Goal: Task Accomplishment & Management: Manage account settings

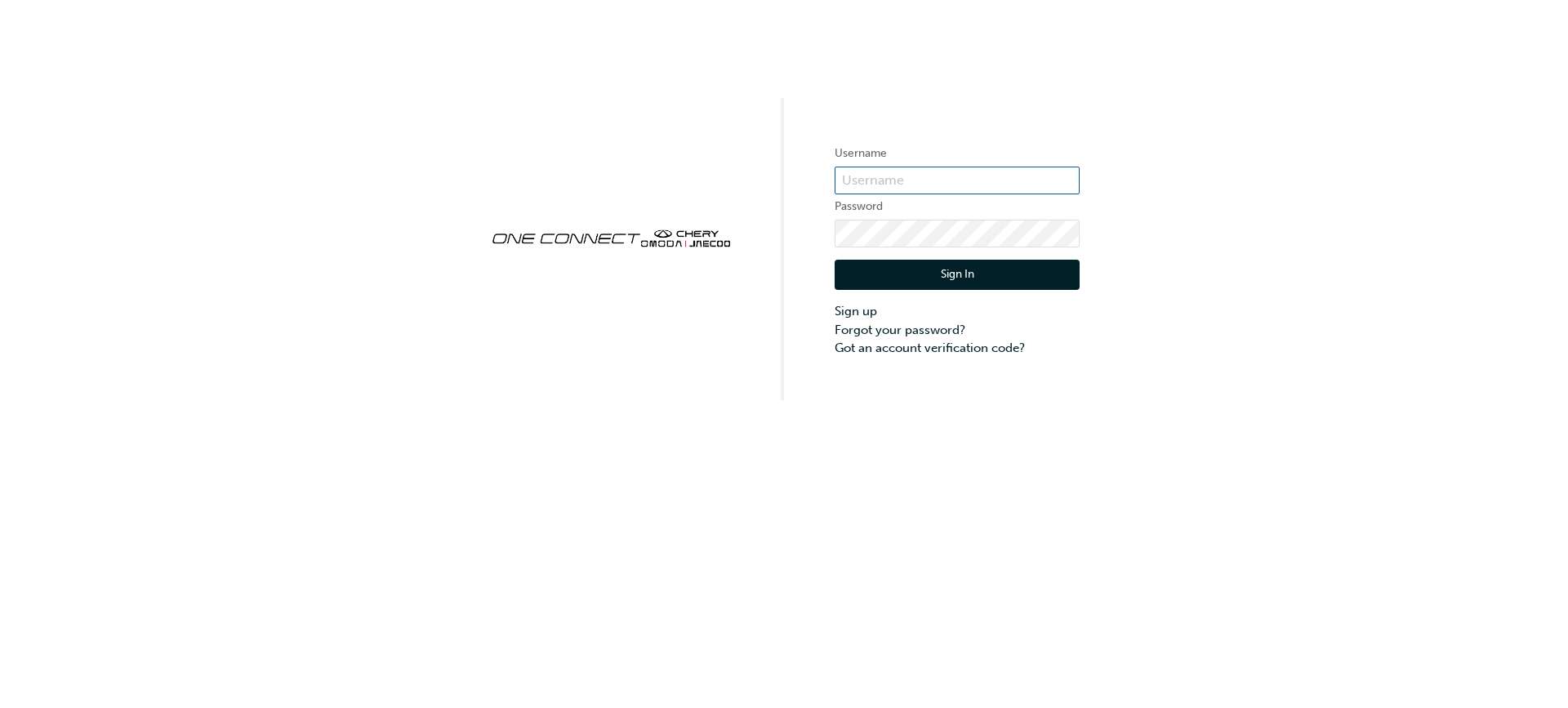
click at [889, 177] on input "text" at bounding box center [957, 180] width 245 height 28
click at [869, 177] on input "text" at bounding box center [957, 180] width 245 height 28
type input "Ojau269"
click button "Sign In" at bounding box center [957, 274] width 245 height 31
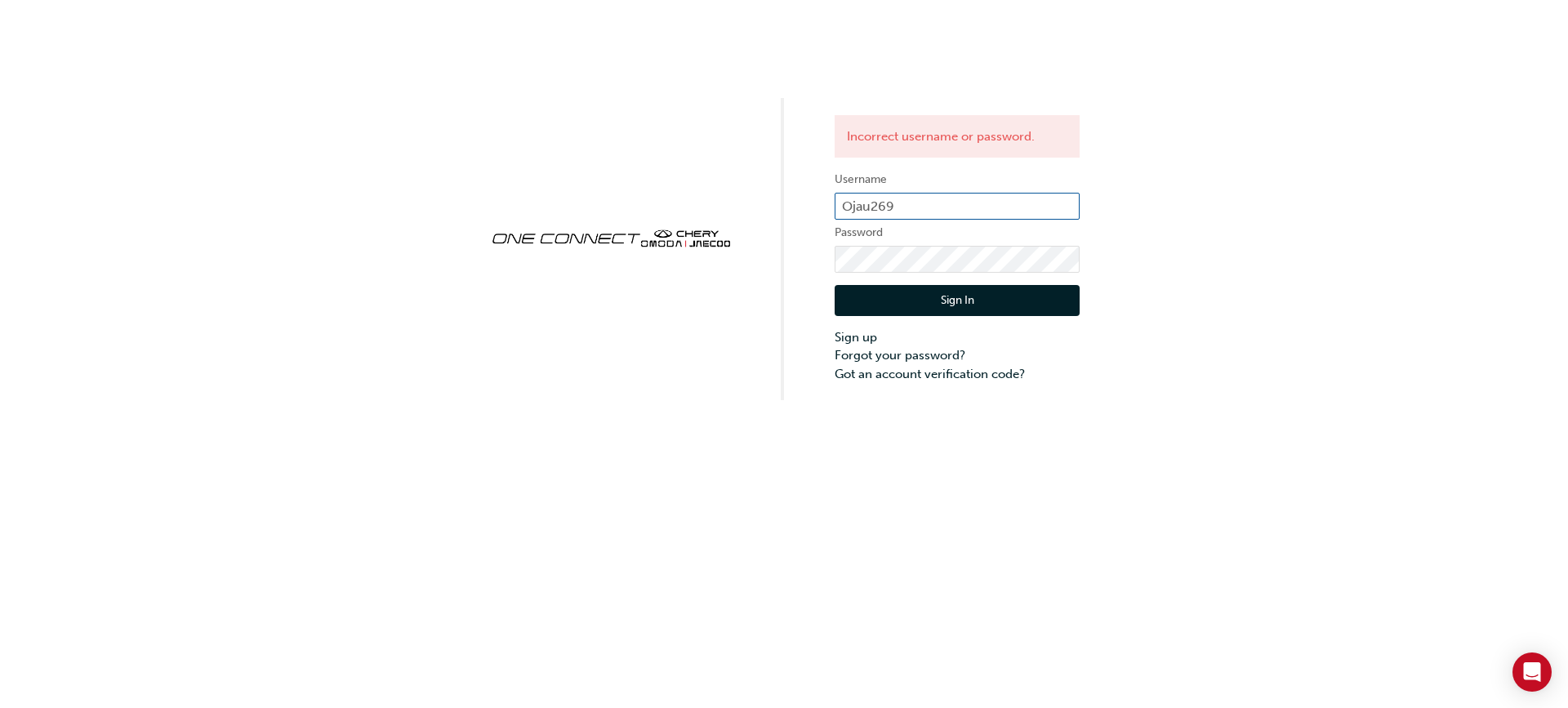
click at [850, 207] on input "Ojau269" at bounding box center [957, 207] width 245 height 28
type input "ojau269"
click at [971, 296] on button "Sign In" at bounding box center [957, 300] width 245 height 31
click at [877, 207] on input "ojau269" at bounding box center [957, 207] width 245 height 28
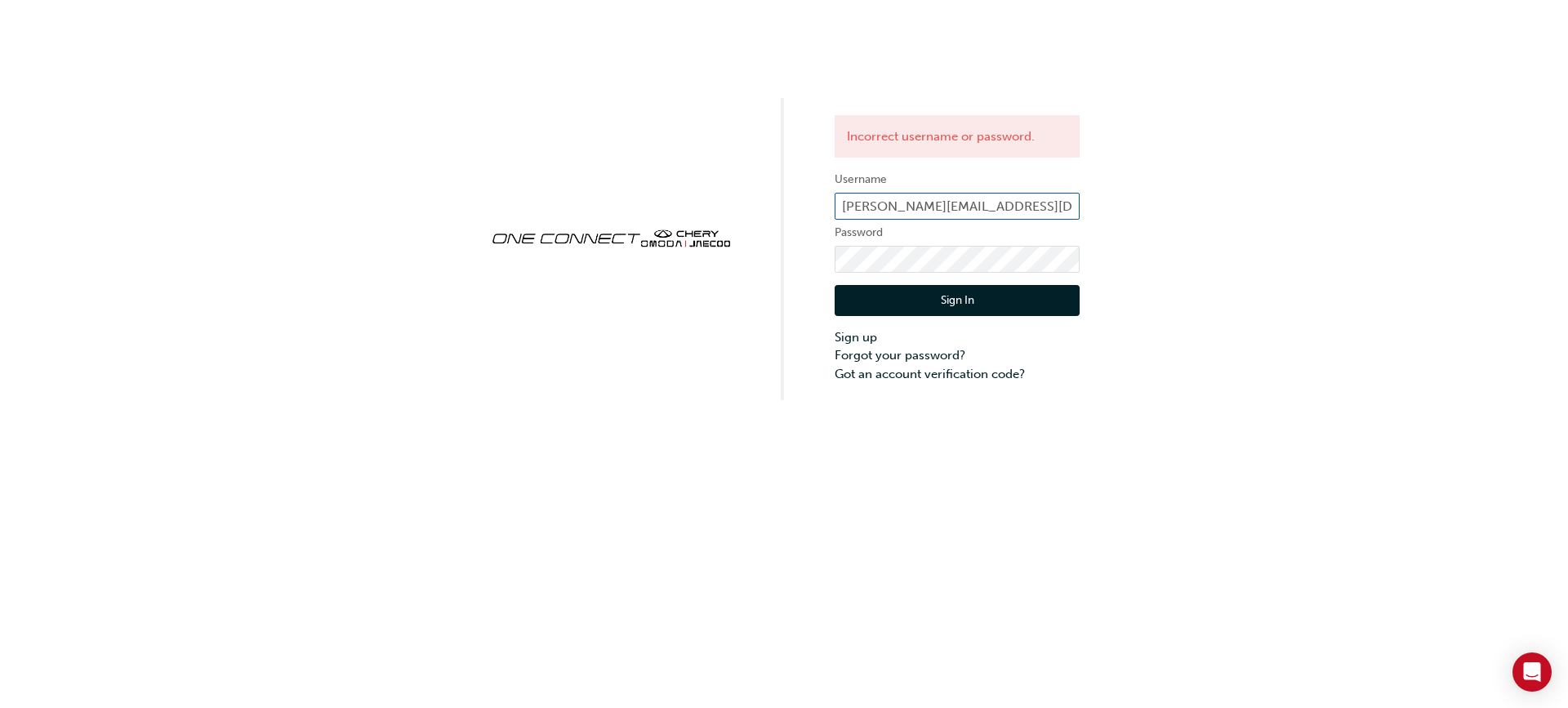
type input "[PERSON_NAME][EMAIL_ADDRESS][DOMAIN_NAME]"
click button "Sign In" at bounding box center [957, 300] width 245 height 31
click at [1023, 204] on input "gregory.1979@hotmail.com" at bounding box center [957, 207] width 245 height 28
click at [1024, 204] on input "gregory.1979@hotmail.com" at bounding box center [957, 207] width 245 height 28
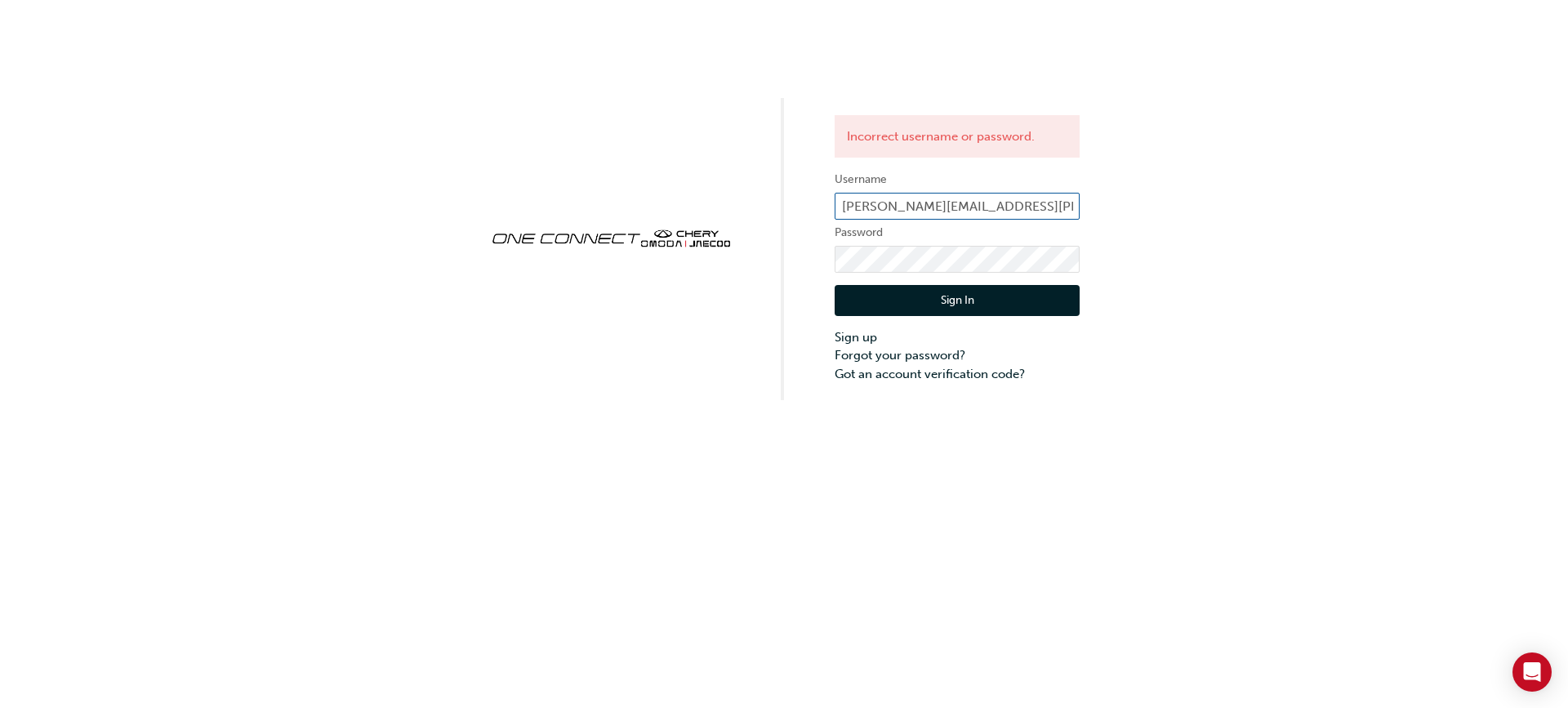
type input "krikor.tachdjian@pwah.com.au"
click at [977, 303] on button "Sign In" at bounding box center [957, 300] width 245 height 31
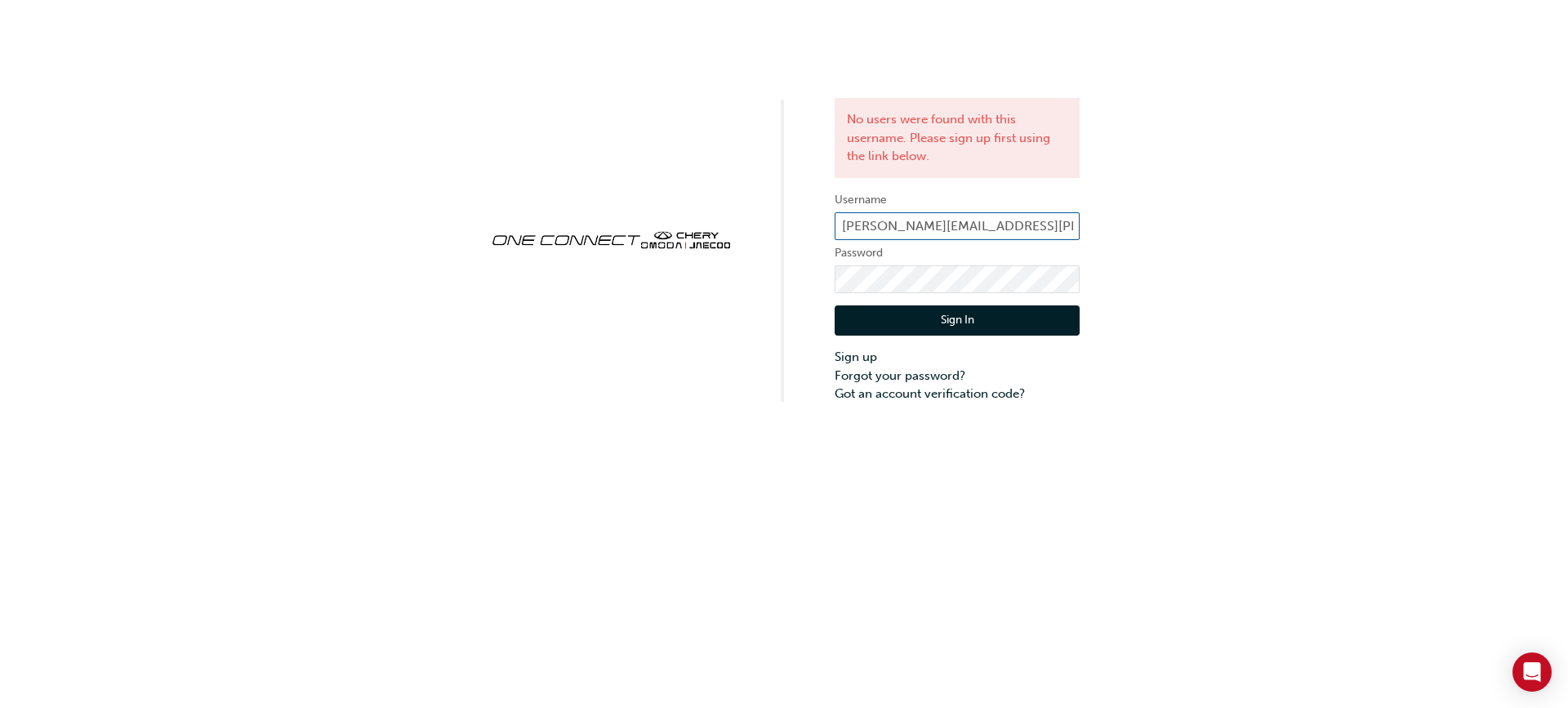
click at [1048, 226] on input "krikor.tachdjian@pwah.com.au" at bounding box center [957, 226] width 245 height 28
click at [1053, 231] on input "krikor.tachdjian@pwah.com.au" at bounding box center [957, 226] width 245 height 28
type input "ojau269"
click button "Sign In" at bounding box center [957, 320] width 245 height 31
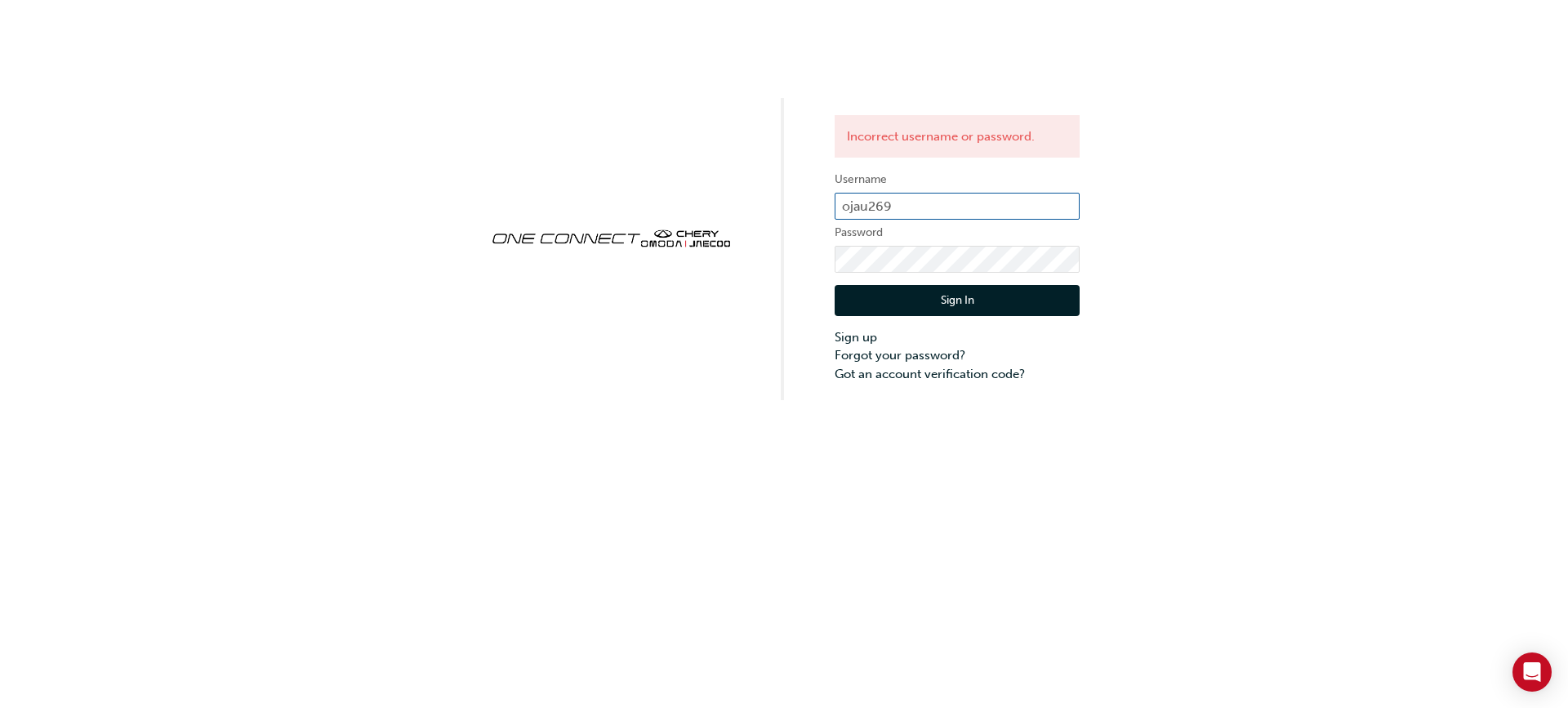
click at [921, 206] on input "ojau269" at bounding box center [957, 207] width 245 height 28
type input "gregory.1979@hotmail.com"
click at [949, 301] on button "Sign In" at bounding box center [957, 300] width 245 height 31
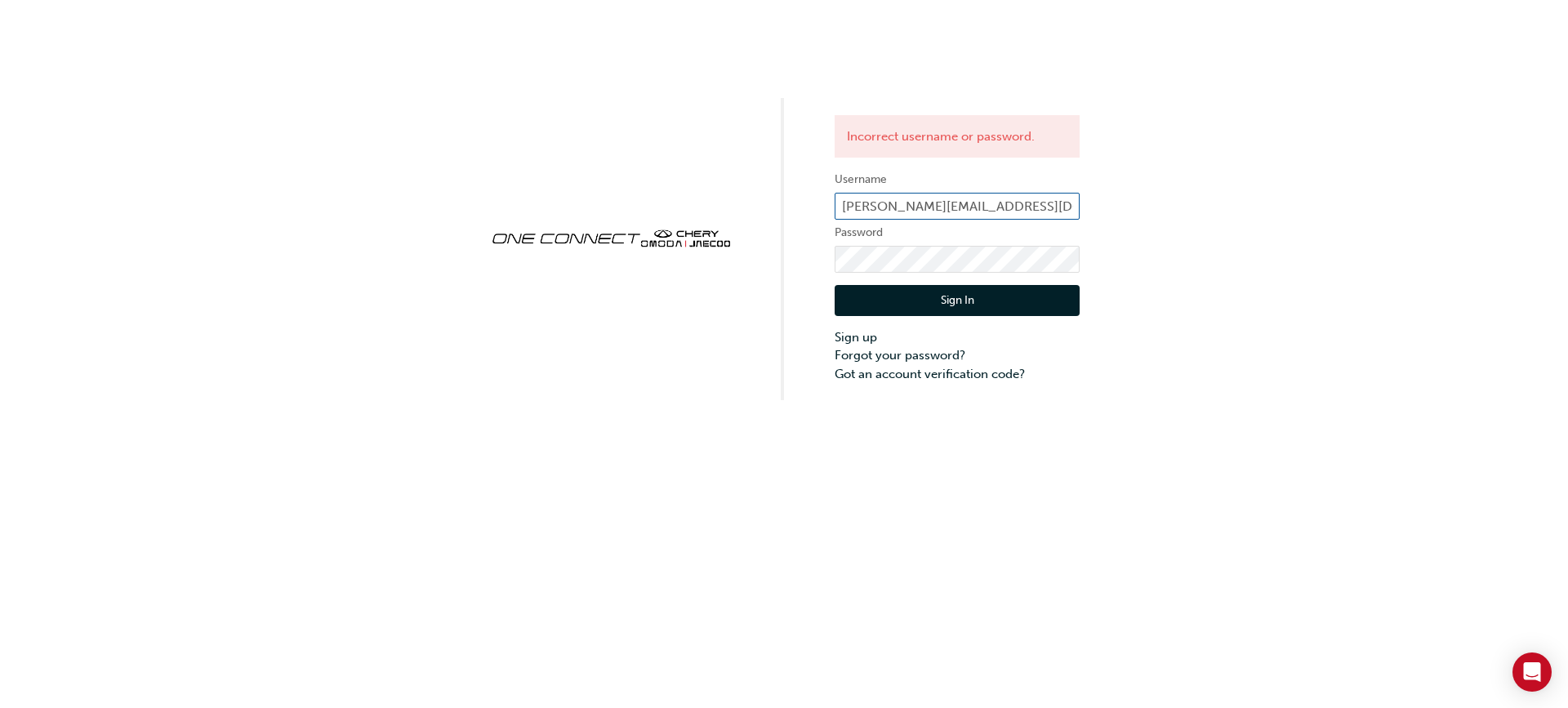
click at [935, 203] on input "gregory.1979@hotmail.com" at bounding box center [957, 207] width 245 height 28
type input "ojau269"
click button "Sign In" at bounding box center [957, 300] width 245 height 31
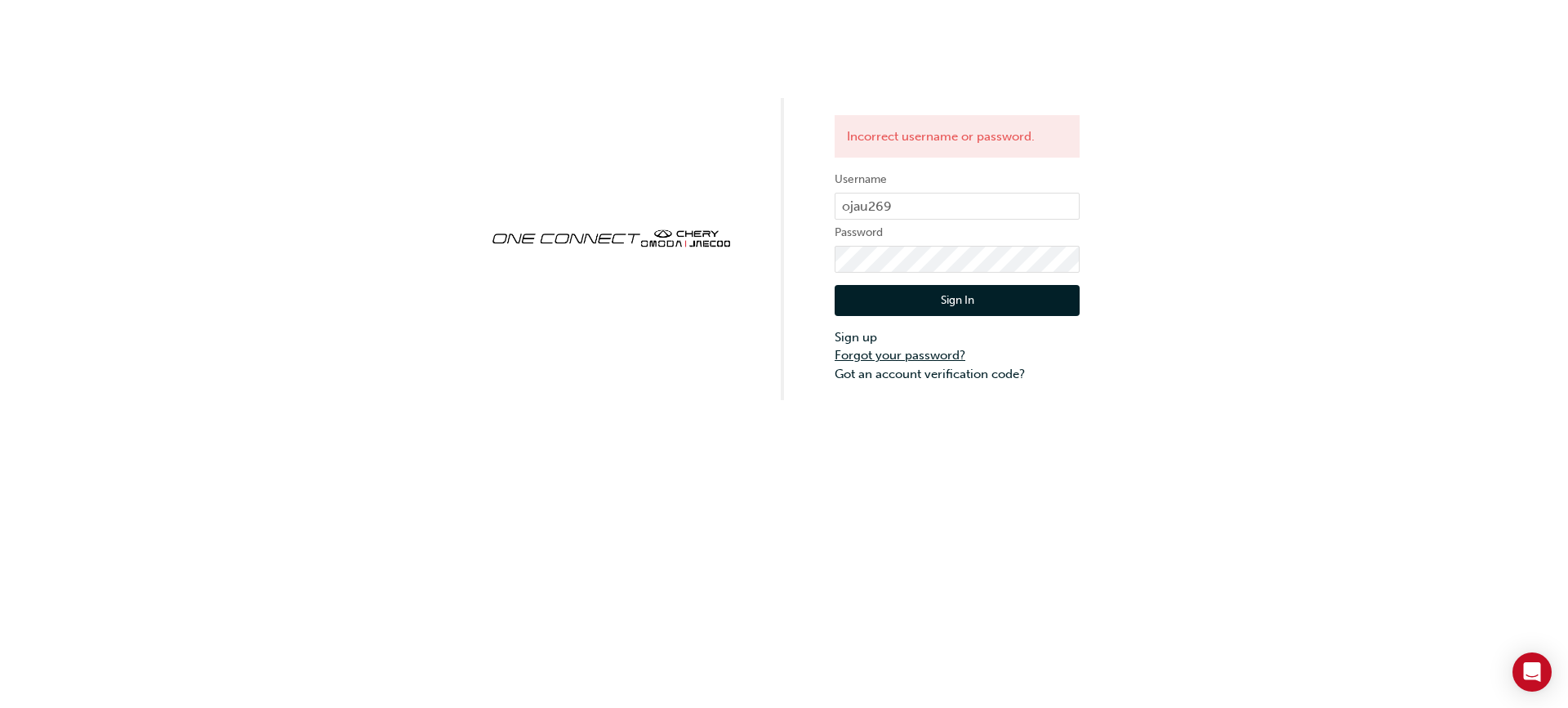
click at [883, 354] on link "Forgot your password?" at bounding box center [957, 355] width 245 height 18
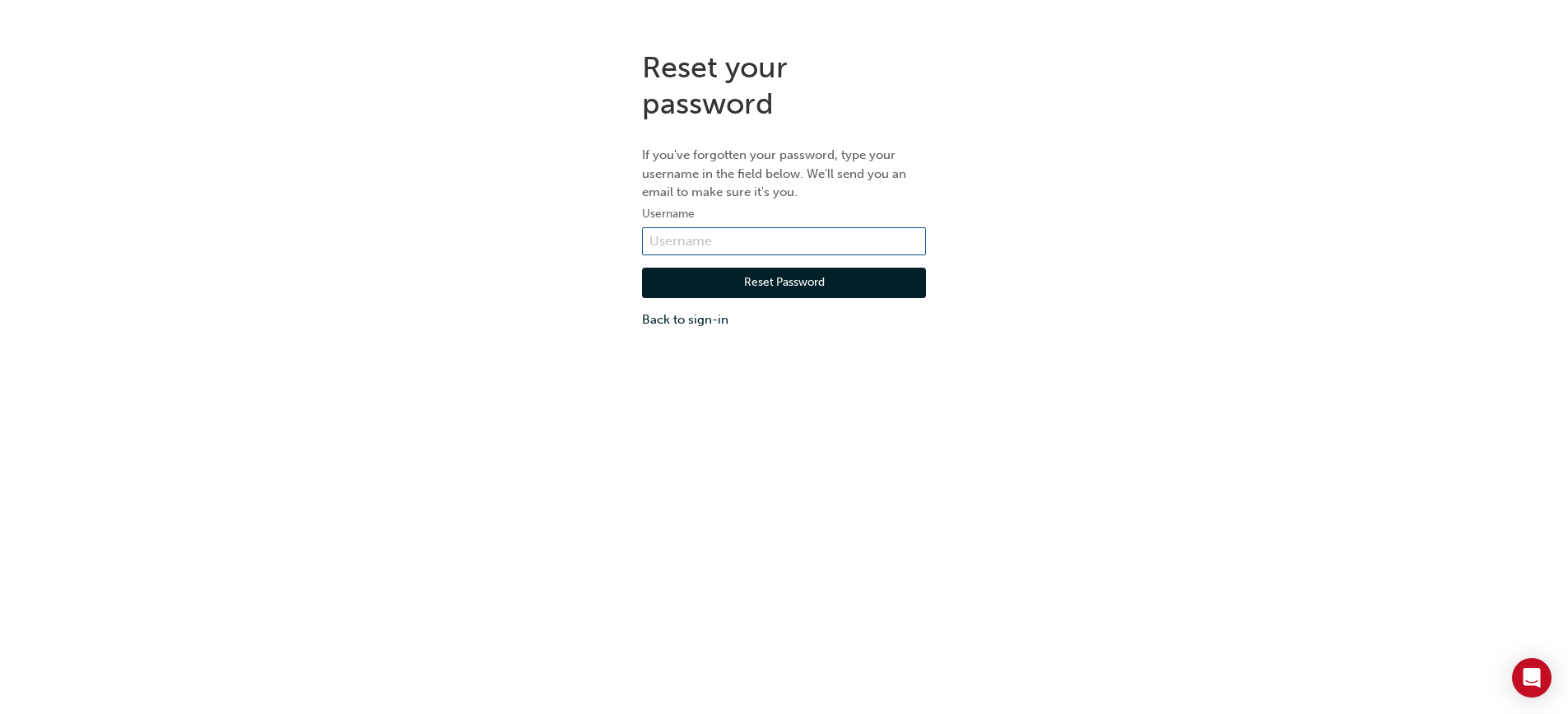
click at [701, 241] on input "text" at bounding box center [784, 241] width 284 height 28
drag, startPoint x: 857, startPoint y: 237, endPoint x: 626, endPoint y: 226, distance: 231.3
click at [626, 226] on div "Reset your password If you've forgotten your password, type your username in th…" at bounding box center [784, 190] width 1568 height 305
type input "ojau269"
click at [453, 273] on div "Reset your password If you've forgotten your password, type your username in th…" at bounding box center [784, 190] width 1568 height 305
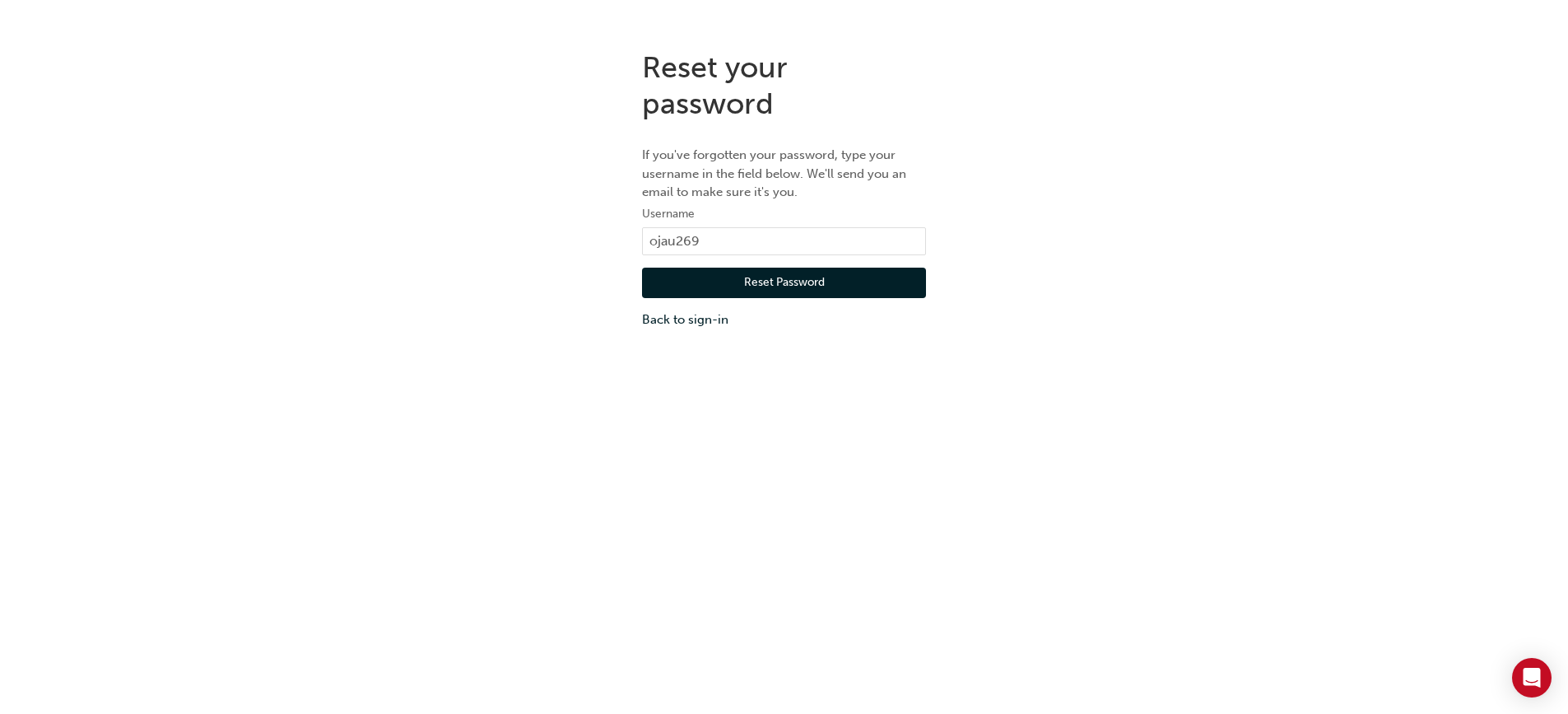
click at [792, 279] on button "Reset Password" at bounding box center [784, 283] width 284 height 31
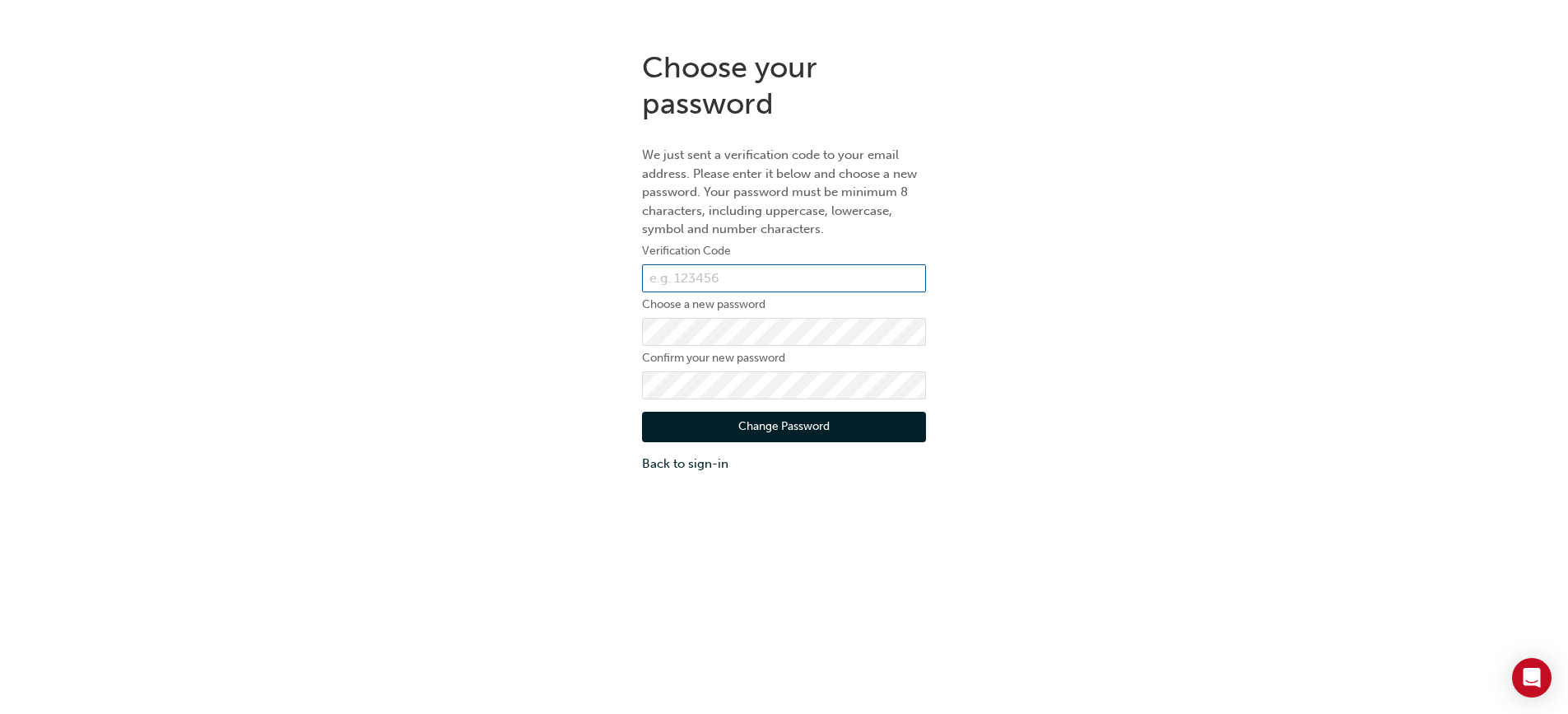
click at [720, 280] on input "text" at bounding box center [784, 279] width 284 height 28
type input "980127"
click at [1038, 342] on div "Choose your password We just sent a verification code to your email address. Pl…" at bounding box center [784, 262] width 1568 height 449
click at [786, 425] on button "Change Password" at bounding box center [784, 427] width 284 height 31
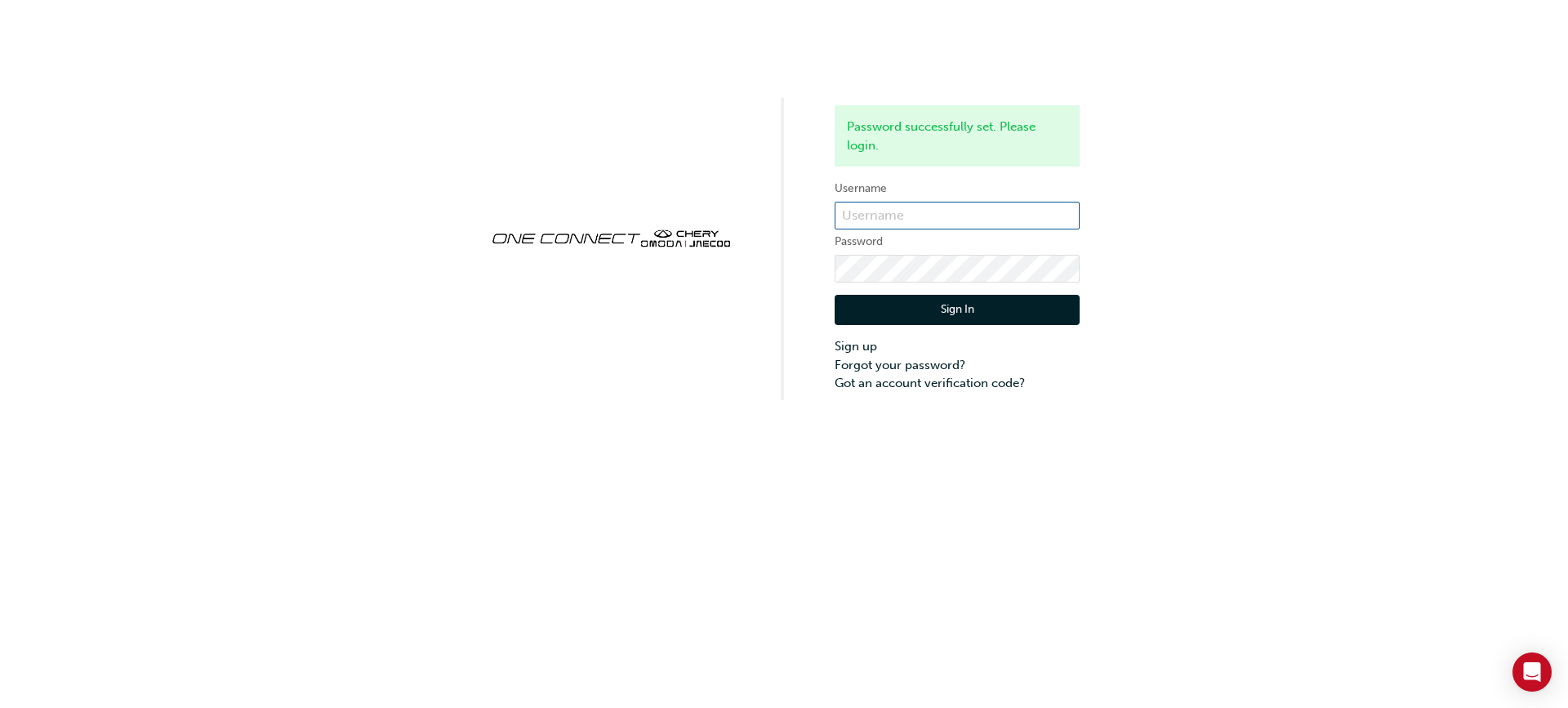
type input "ojau269"
click at [966, 309] on button "Sign In" at bounding box center [957, 310] width 245 height 31
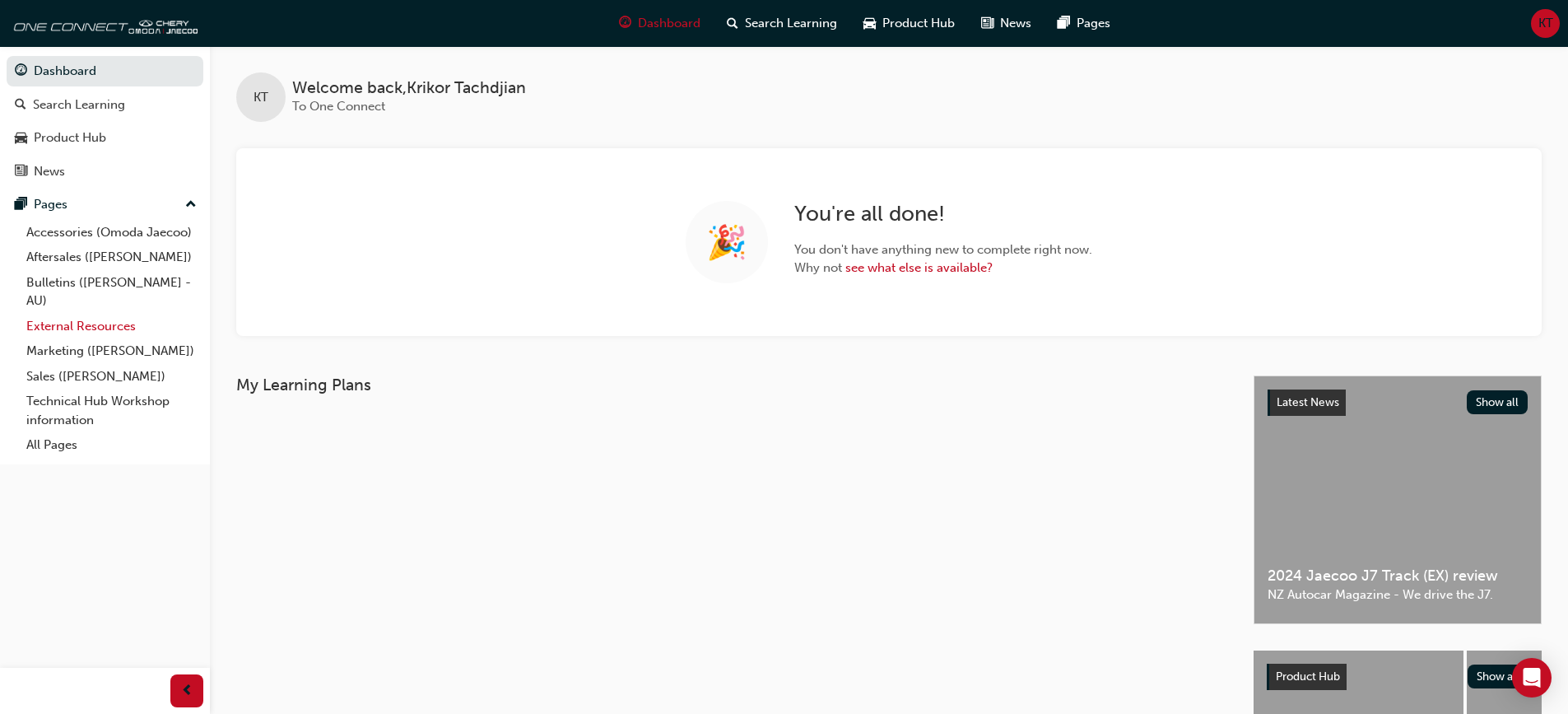
click at [90, 330] on link "External Resources" at bounding box center [111, 326] width 183 height 26
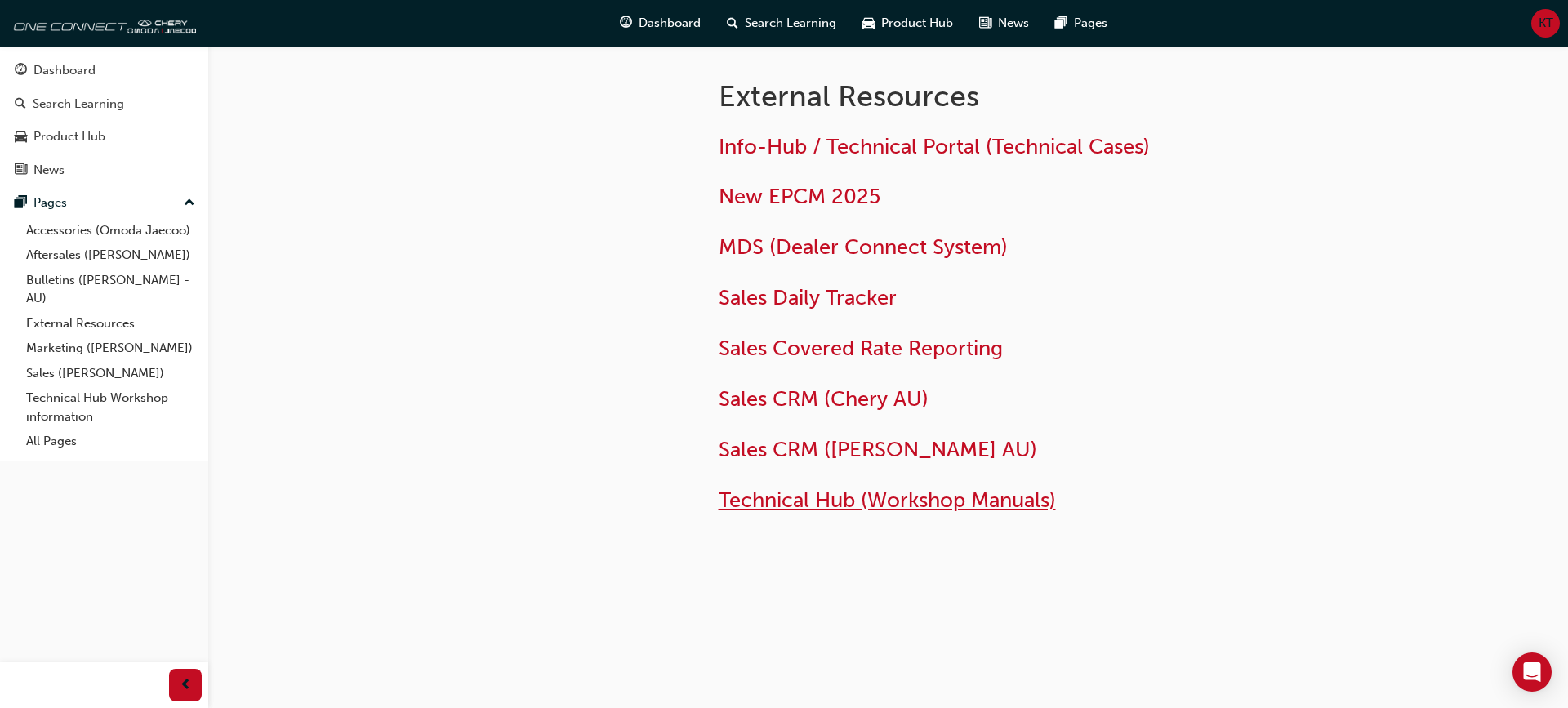
click at [911, 499] on span "Technical Hub (Workshop Manuals)" at bounding box center [887, 500] width 338 height 26
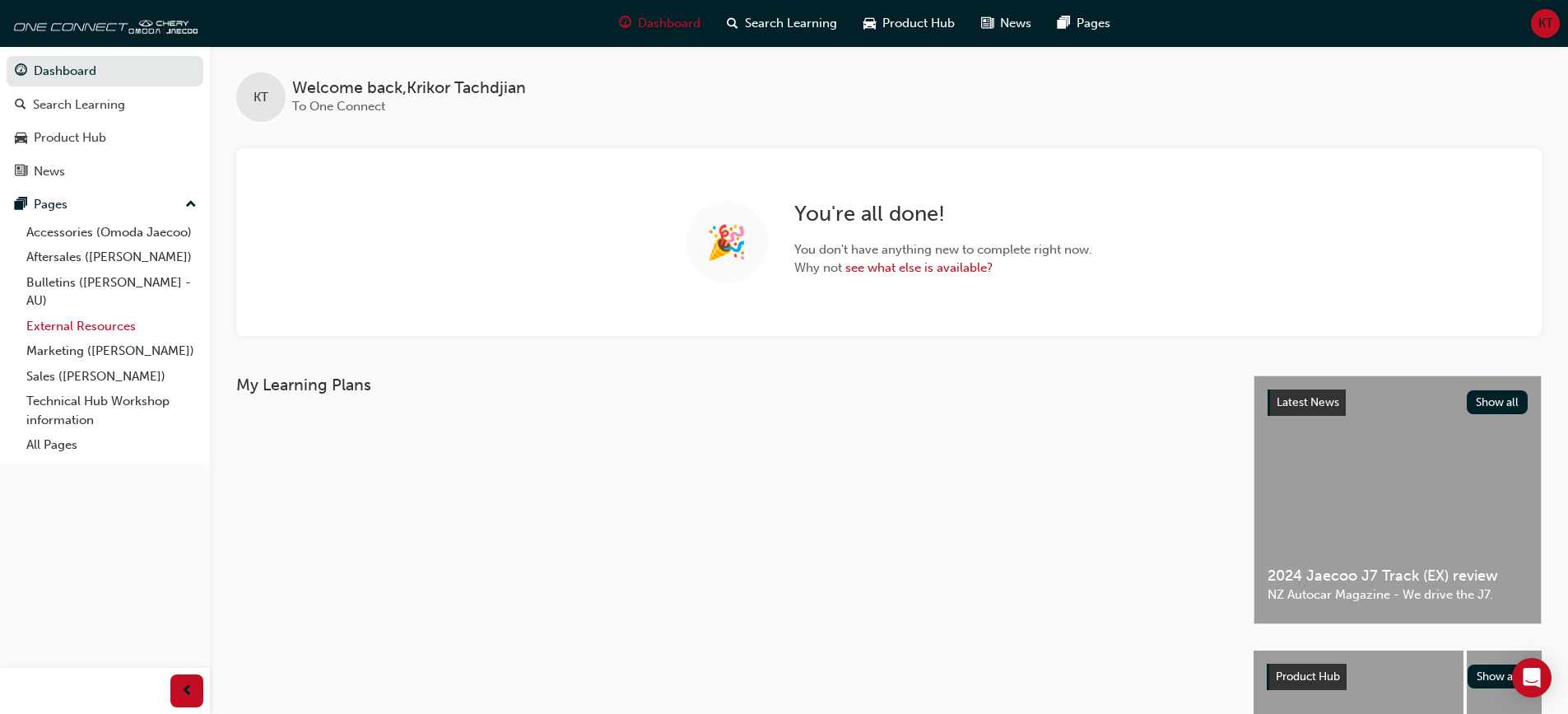
click at [74, 317] on link "External Resources" at bounding box center [111, 326] width 183 height 26
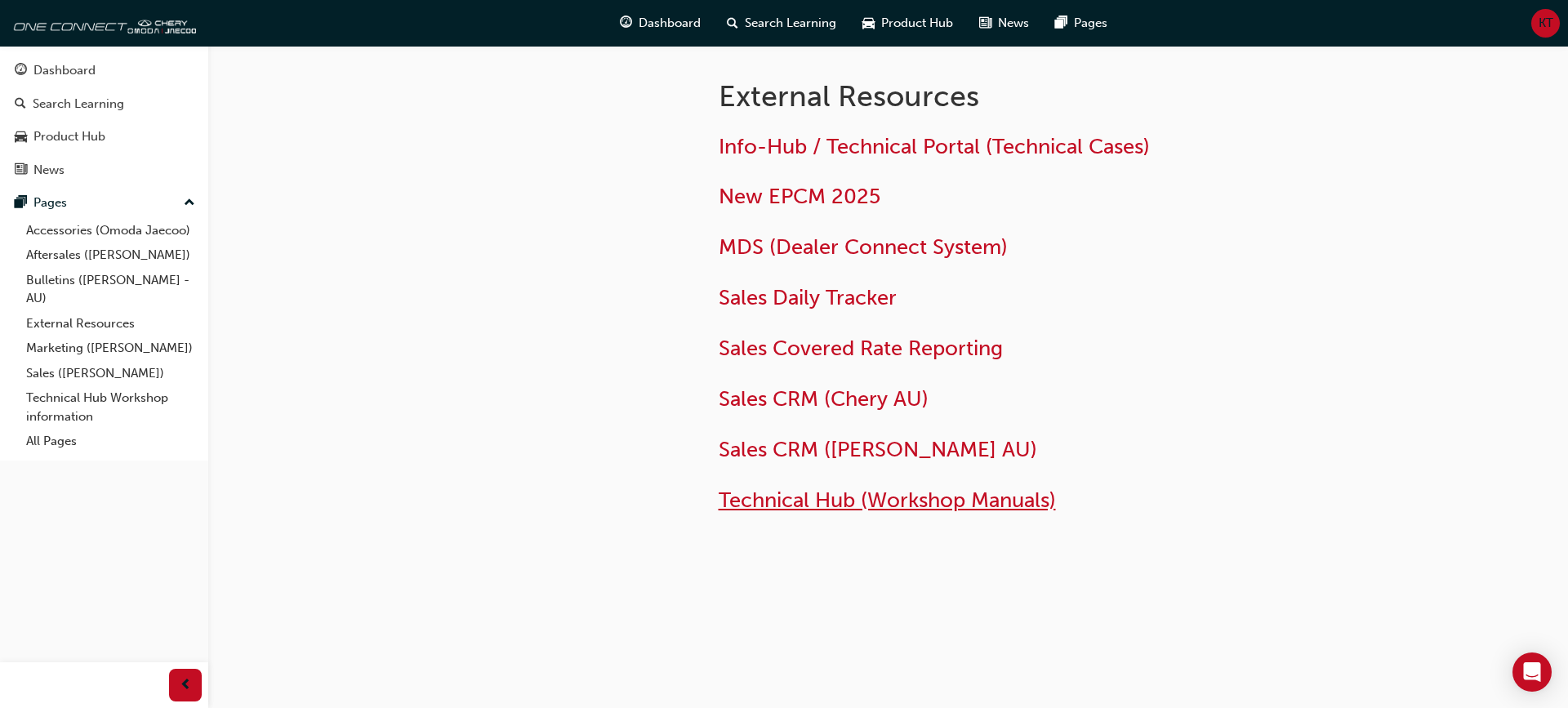
click at [807, 492] on span "Technical Hub (Workshop Manuals)" at bounding box center [887, 500] width 338 height 26
